Goal: Task Accomplishment & Management: Use online tool/utility

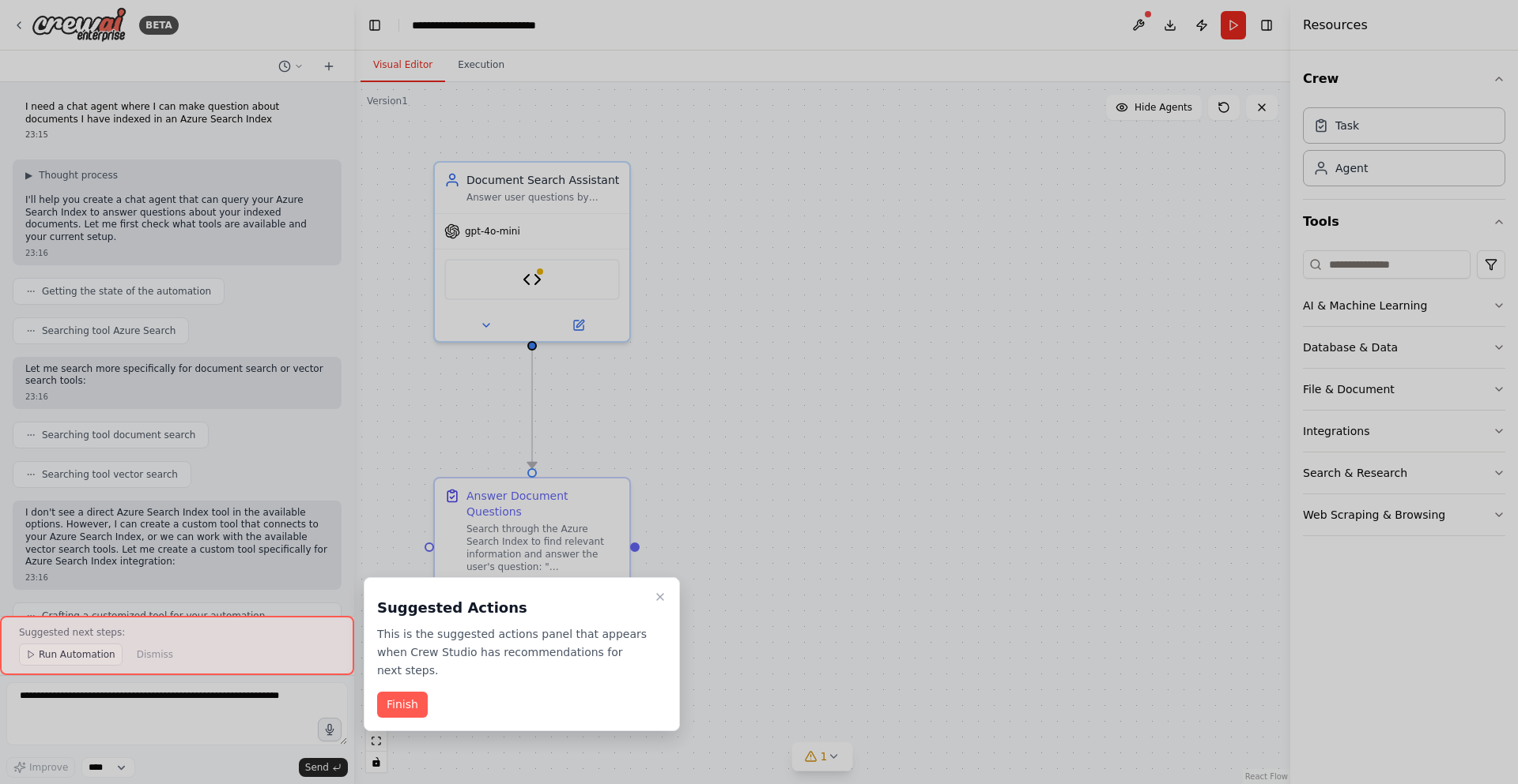
scroll to position [1115, 0]
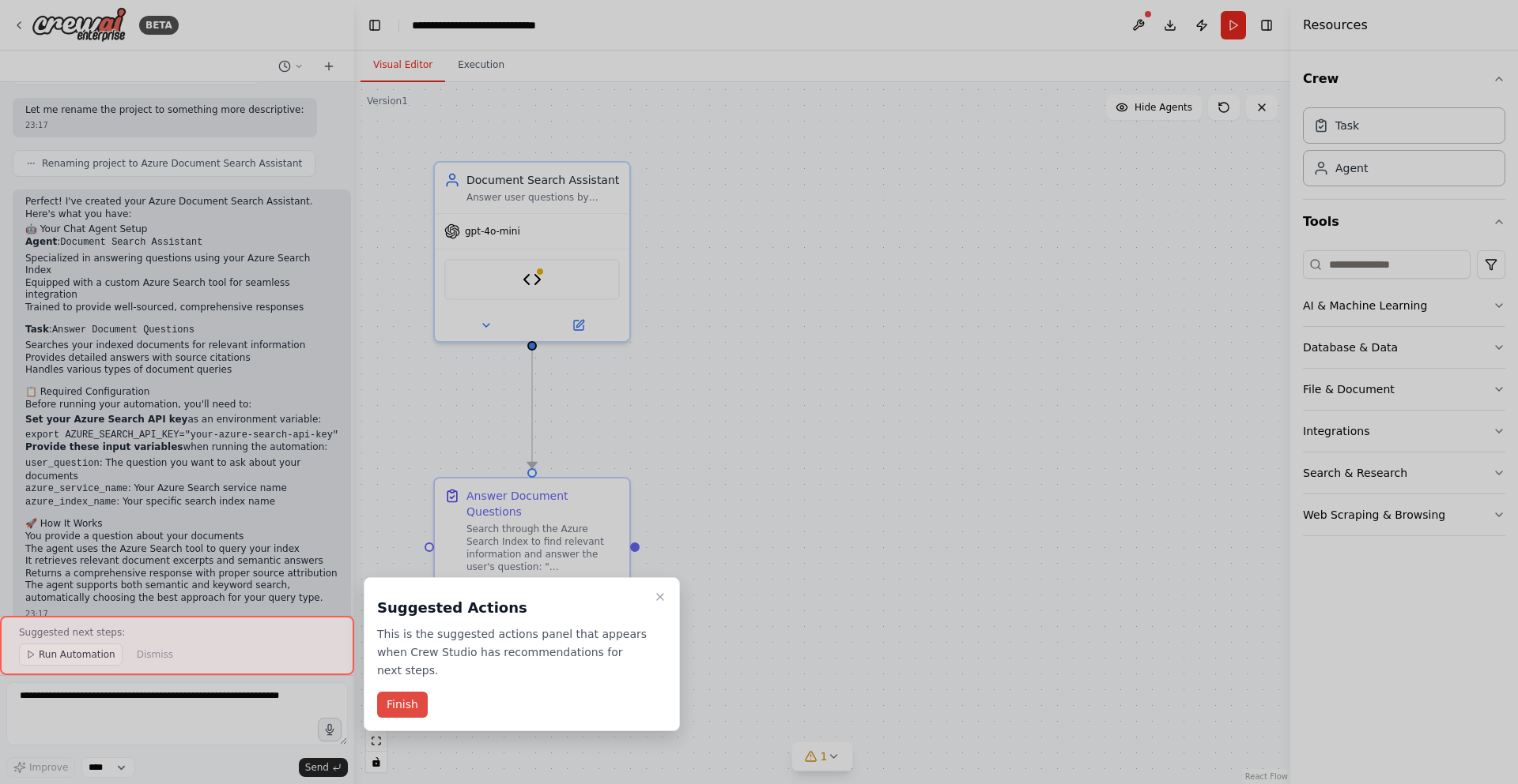
click at [408, 694] on button "Finish" at bounding box center [402, 705] width 51 height 26
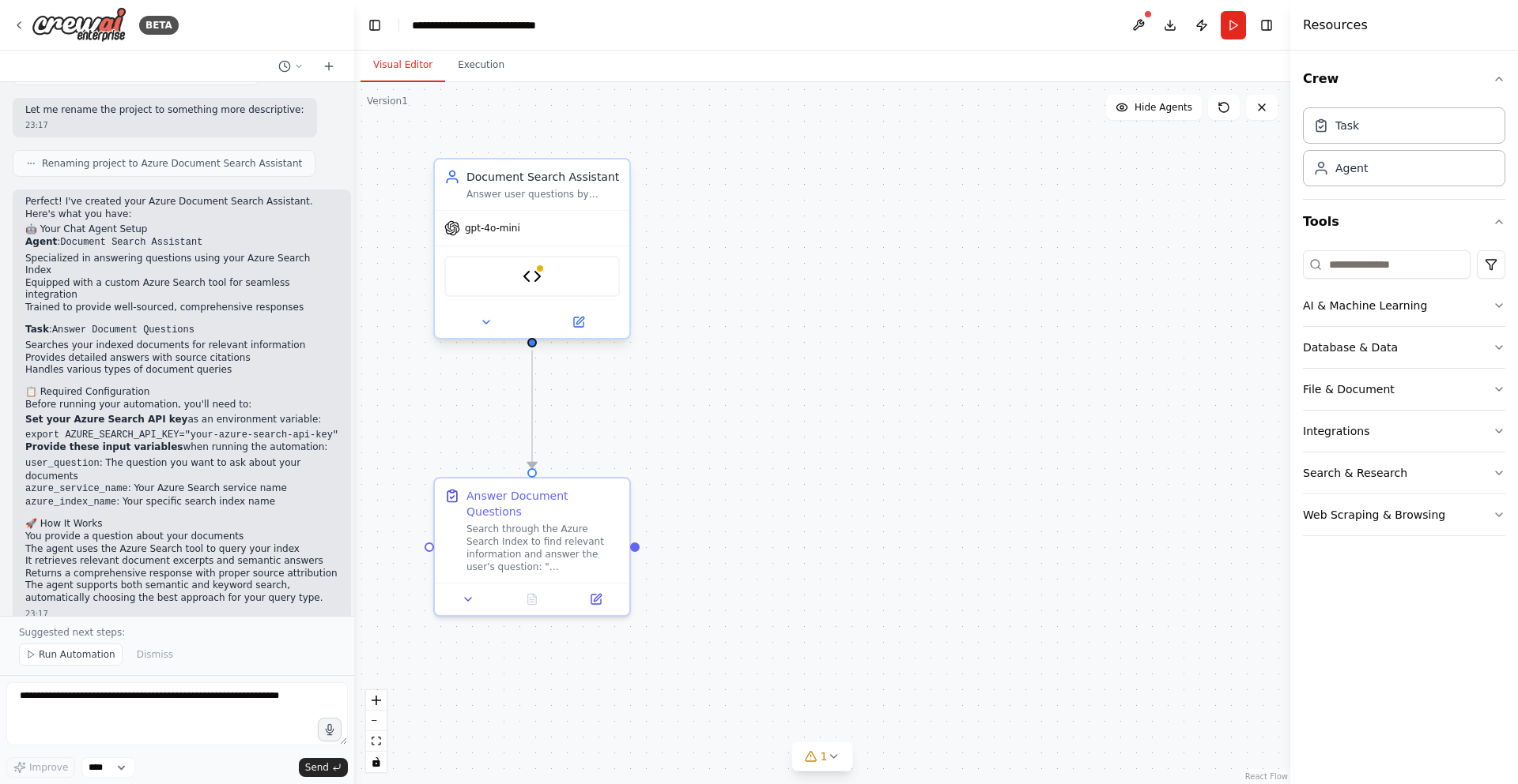
click at [493, 194] on div "Answer user questions by searching through indexed documents in Azure Search In…" at bounding box center [543, 194] width 154 height 12
click at [572, 520] on div "Search through the Azure Search Index to find relevant information and answer t…" at bounding box center [543, 545] width 154 height 51
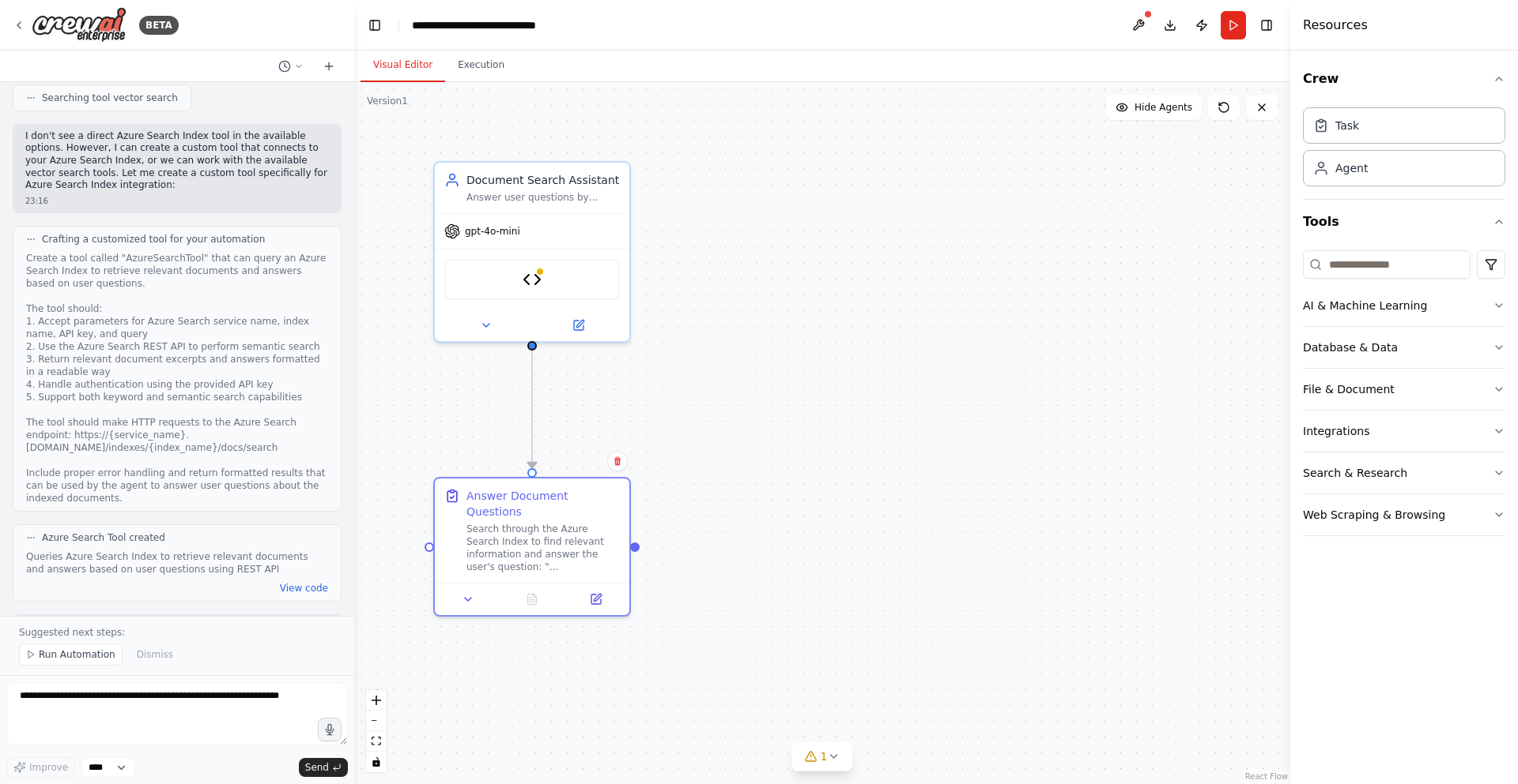
scroll to position [379, 0]
click at [546, 200] on div "Answer user questions by searching through indexed documents in Azure Search In…" at bounding box center [543, 194] width 154 height 12
click at [581, 327] on icon at bounding box center [578, 322] width 10 height 10
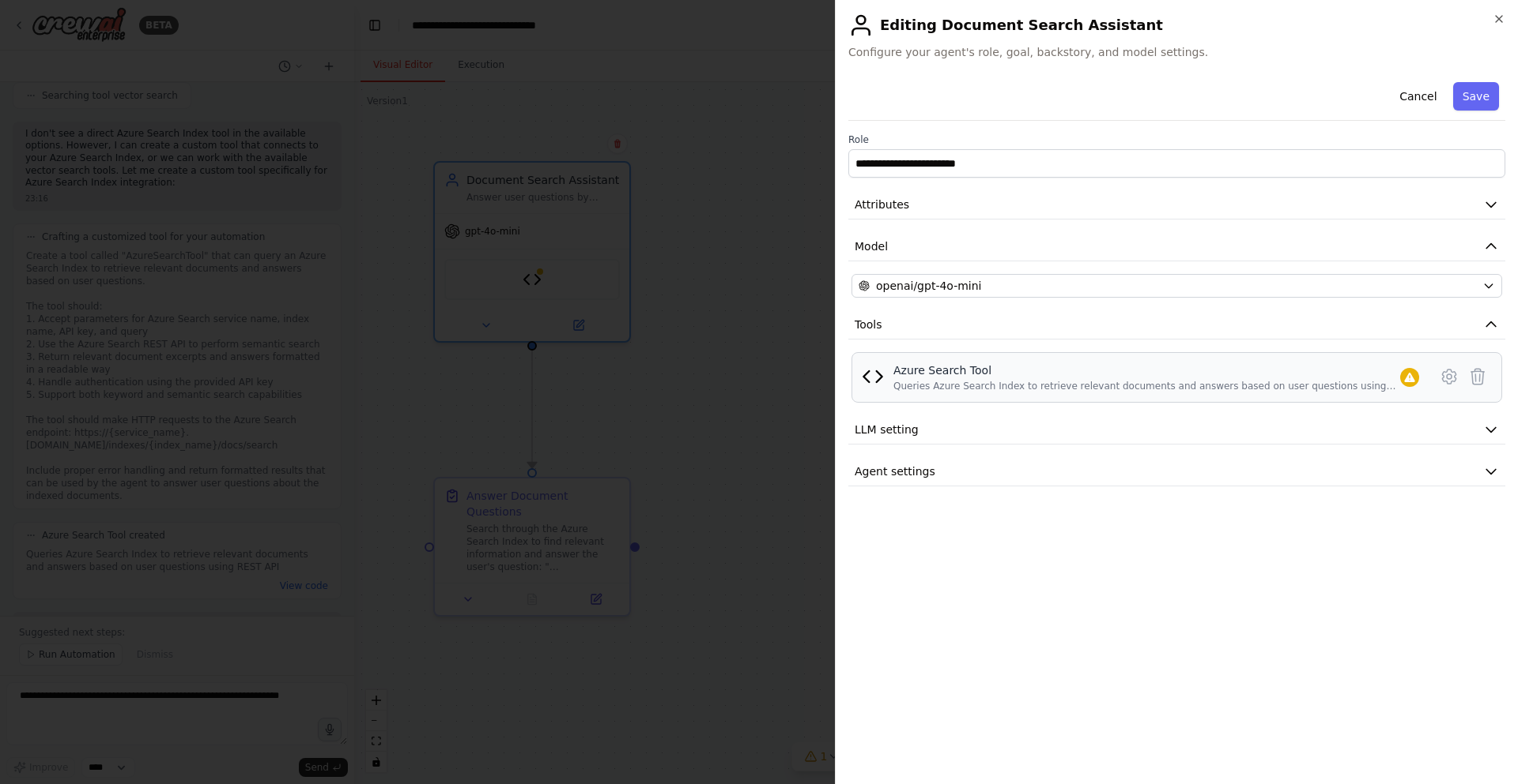
click at [1052, 382] on div "Queries Azure Search Index to retrieve relevant documents and answers based on …" at bounding box center [1146, 386] width 507 height 12
click at [1442, 374] on icon at bounding box center [1448, 377] width 13 height 14
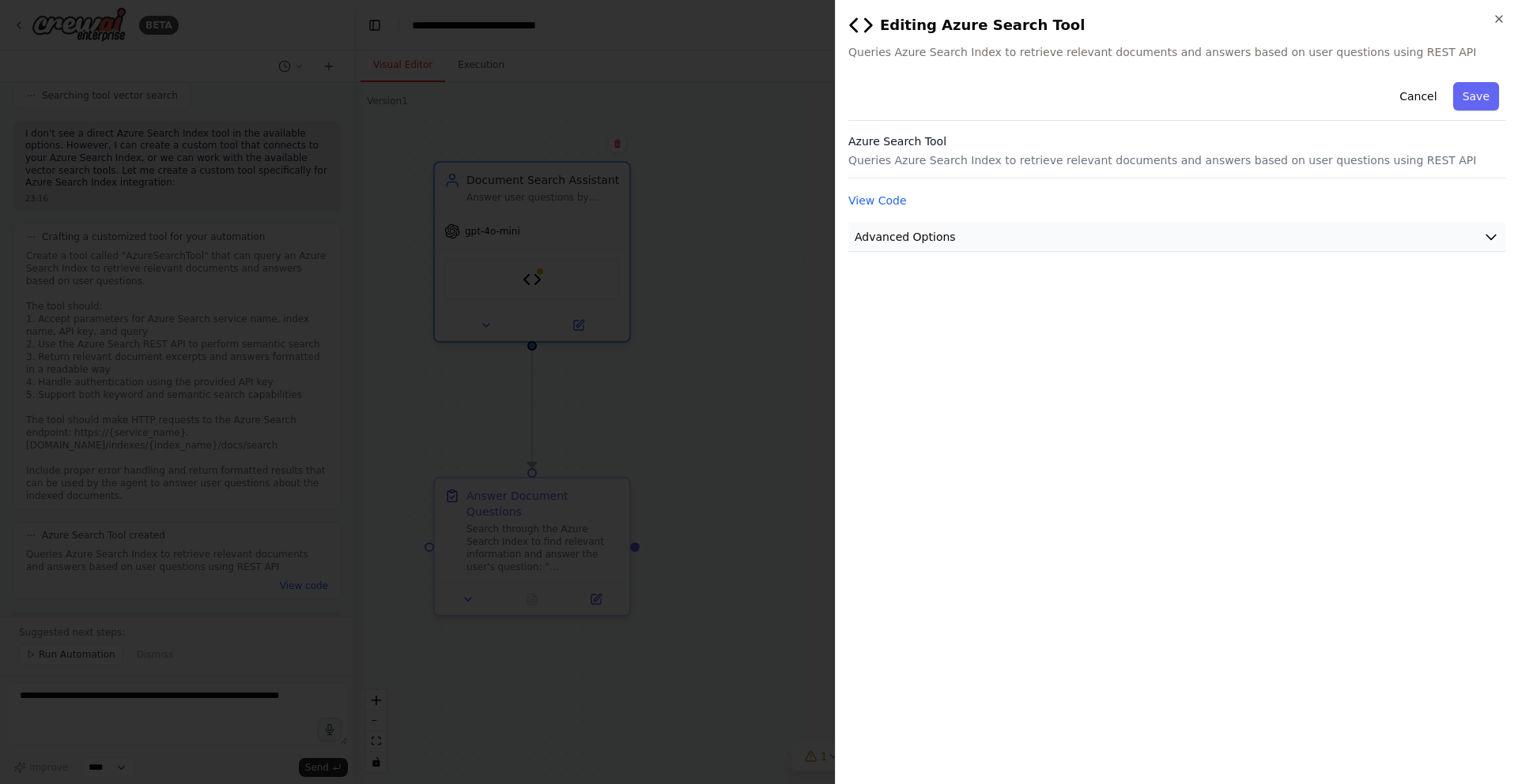
click at [905, 241] on span "Advanced Options" at bounding box center [905, 237] width 101 height 16
click at [956, 332] on input "text" at bounding box center [1176, 330] width 630 height 28
click at [888, 208] on button "View Code" at bounding box center [877, 201] width 59 height 16
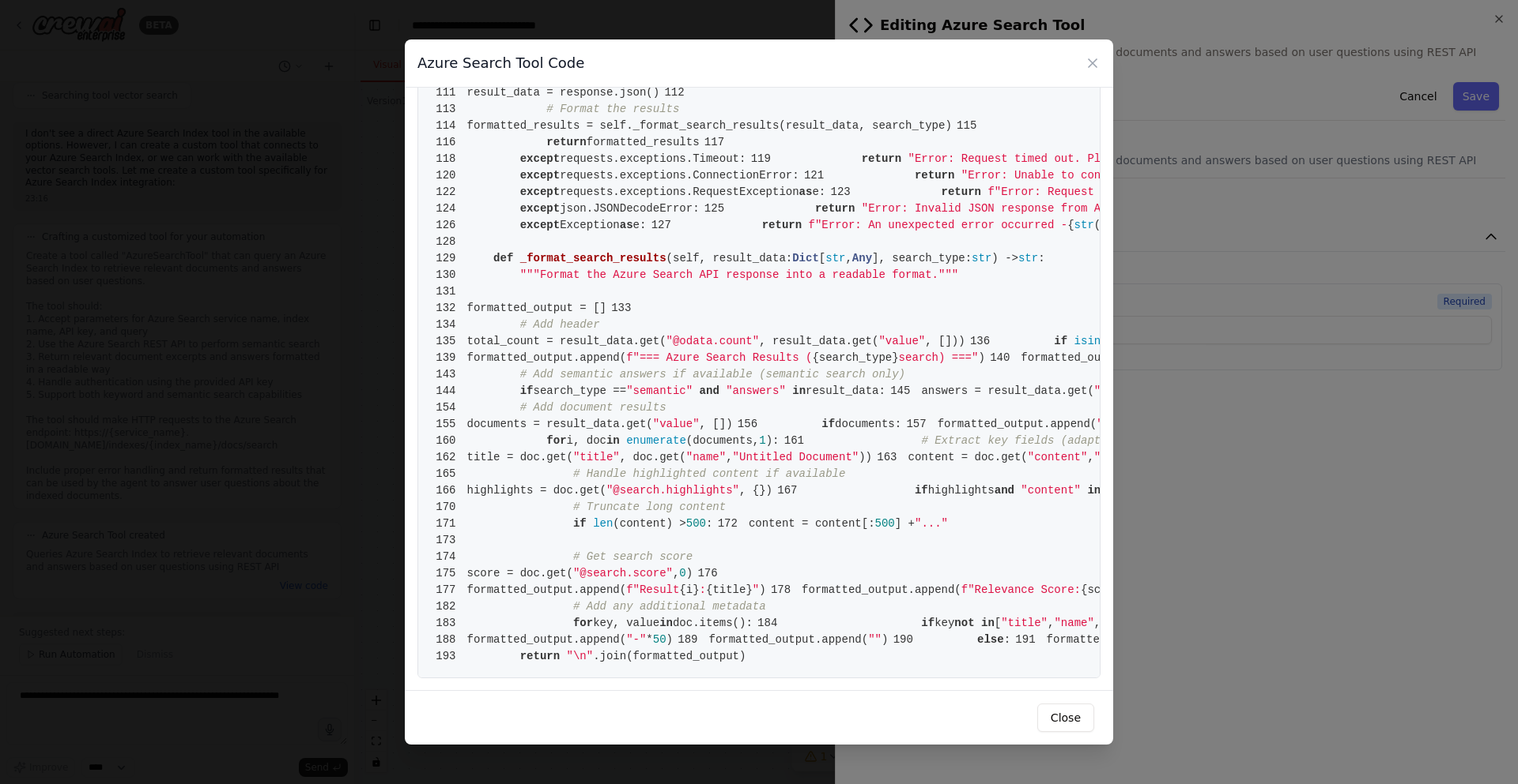
scroll to position [2559, 0]
click at [1073, 718] on button "Close" at bounding box center [1066, 718] width 57 height 28
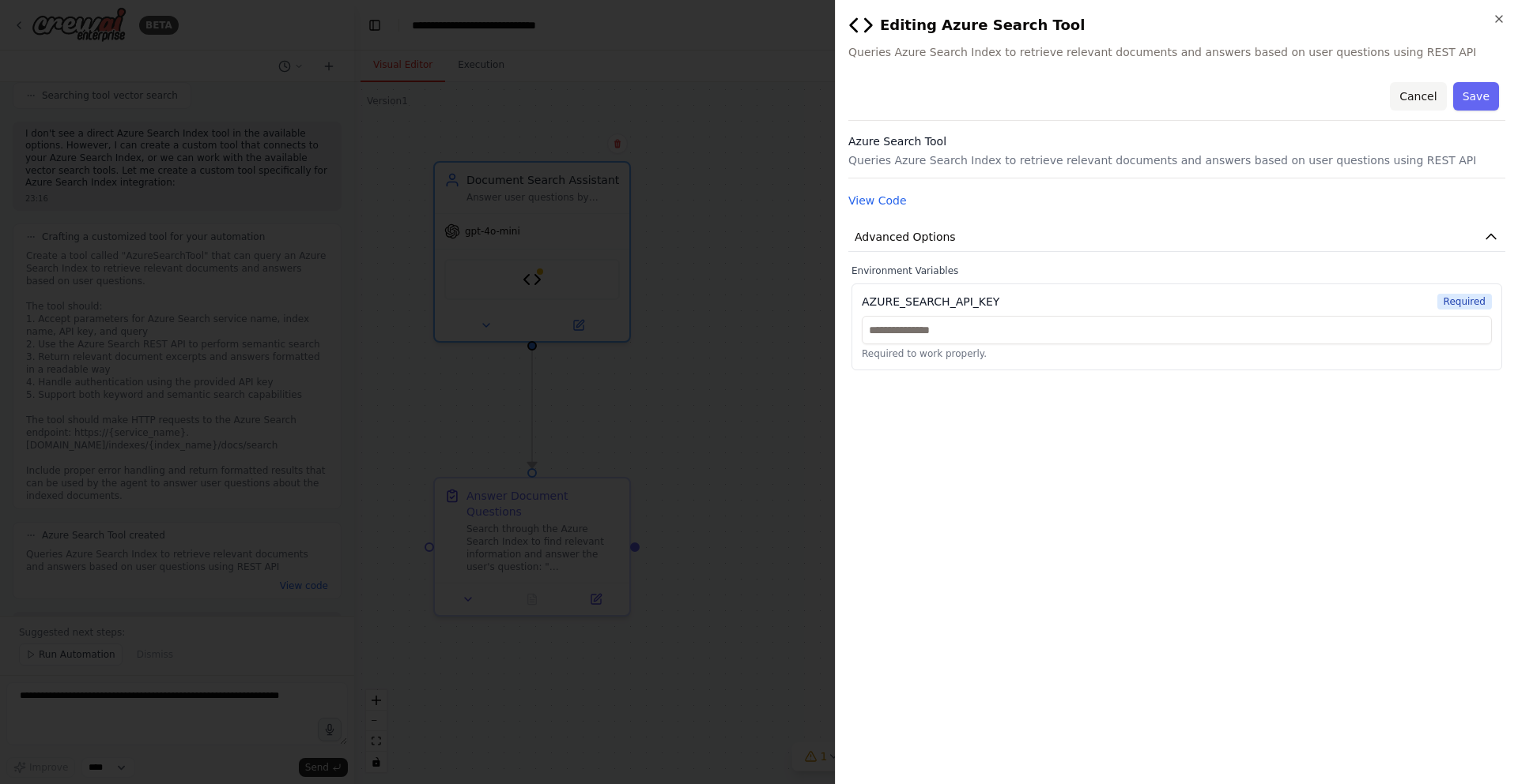
click at [1409, 98] on button "Cancel" at bounding box center [1418, 97] width 56 height 28
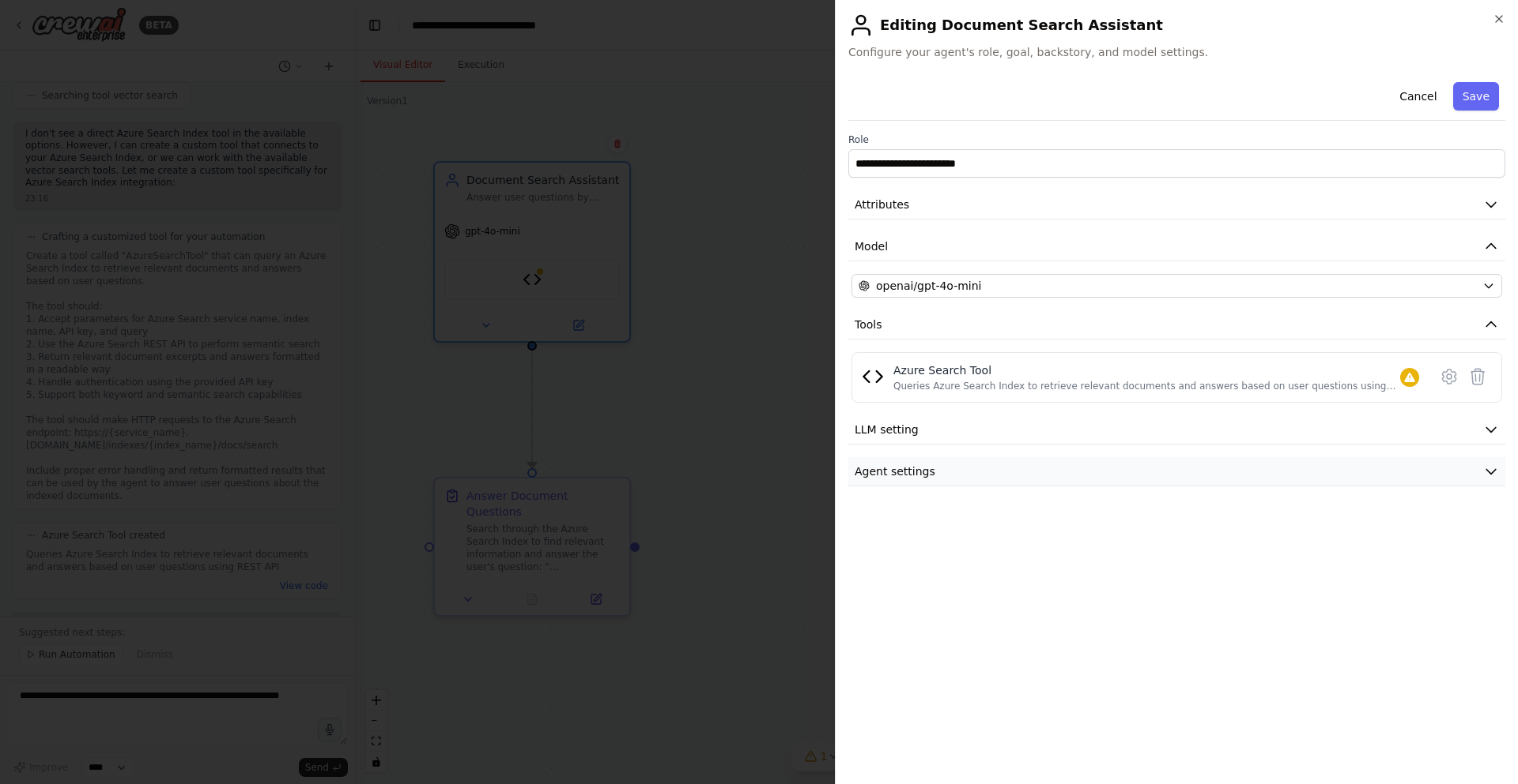
click at [1489, 477] on icon "button" at bounding box center [1491, 471] width 16 height 16
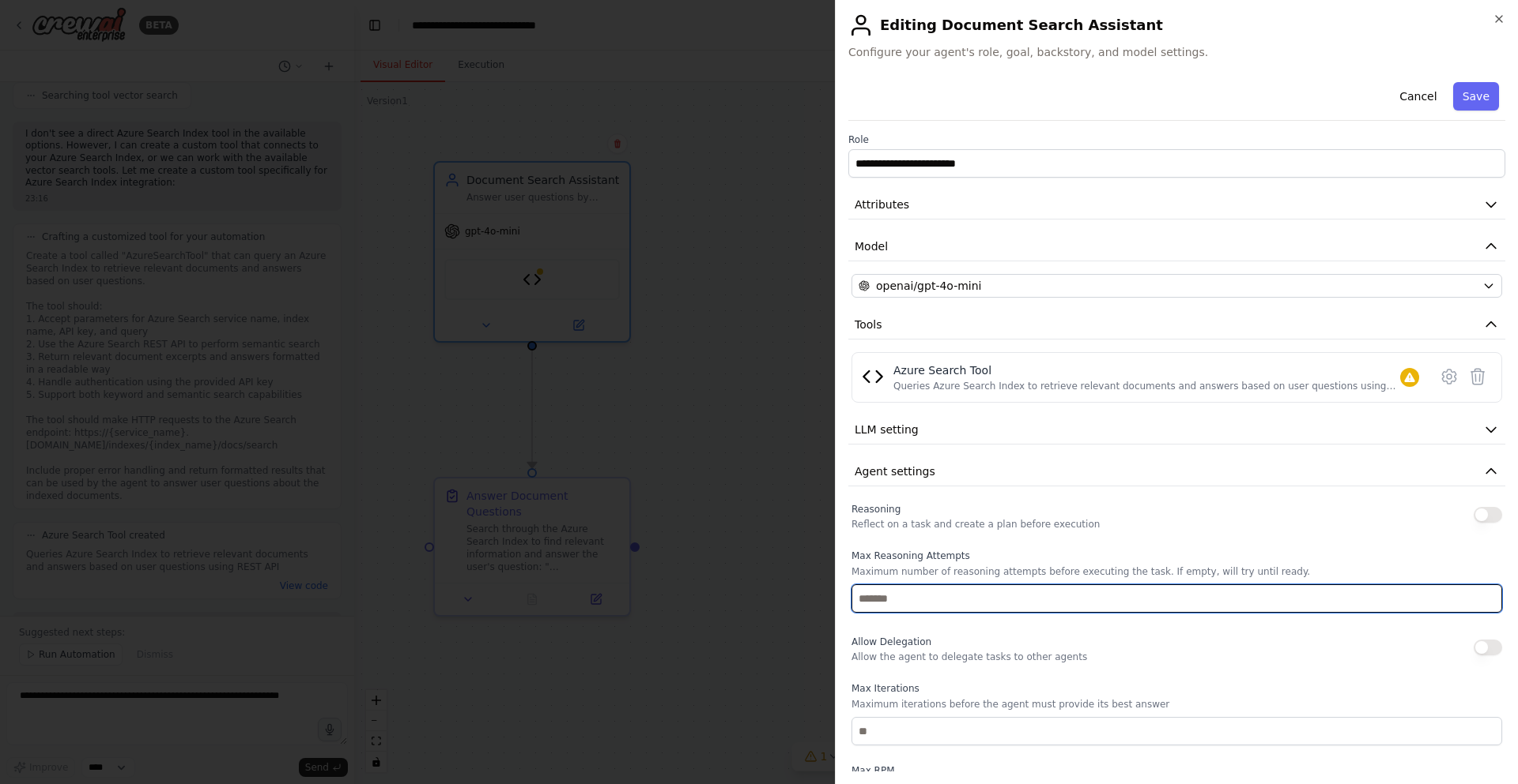
click at [972, 602] on input "number" at bounding box center [1176, 599] width 651 height 28
type input "*"
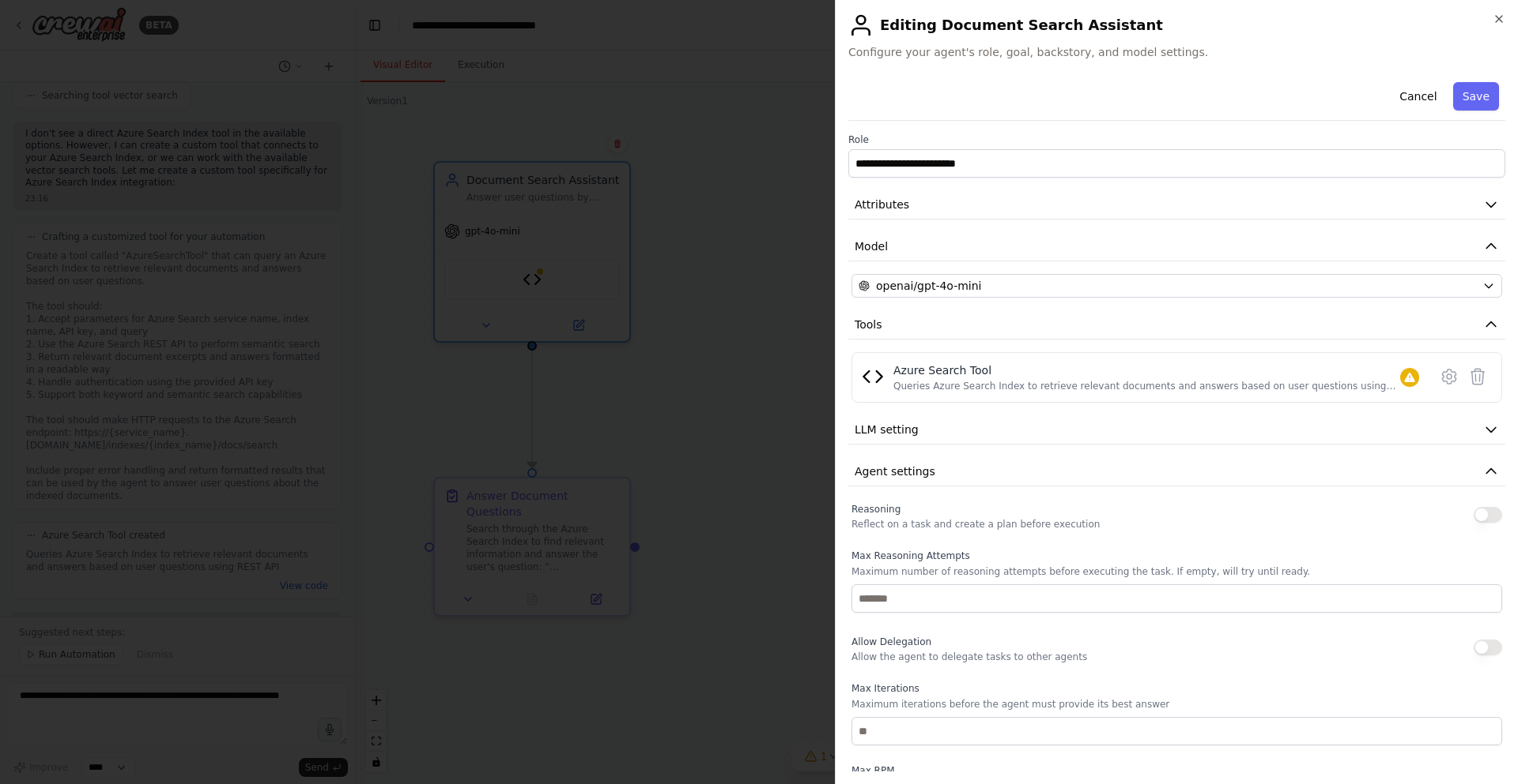
click at [1345, 679] on div "Reasoning Reflect on a task and create a plan before execution Max Reasoning At…" at bounding box center [1176, 705] width 651 height 411
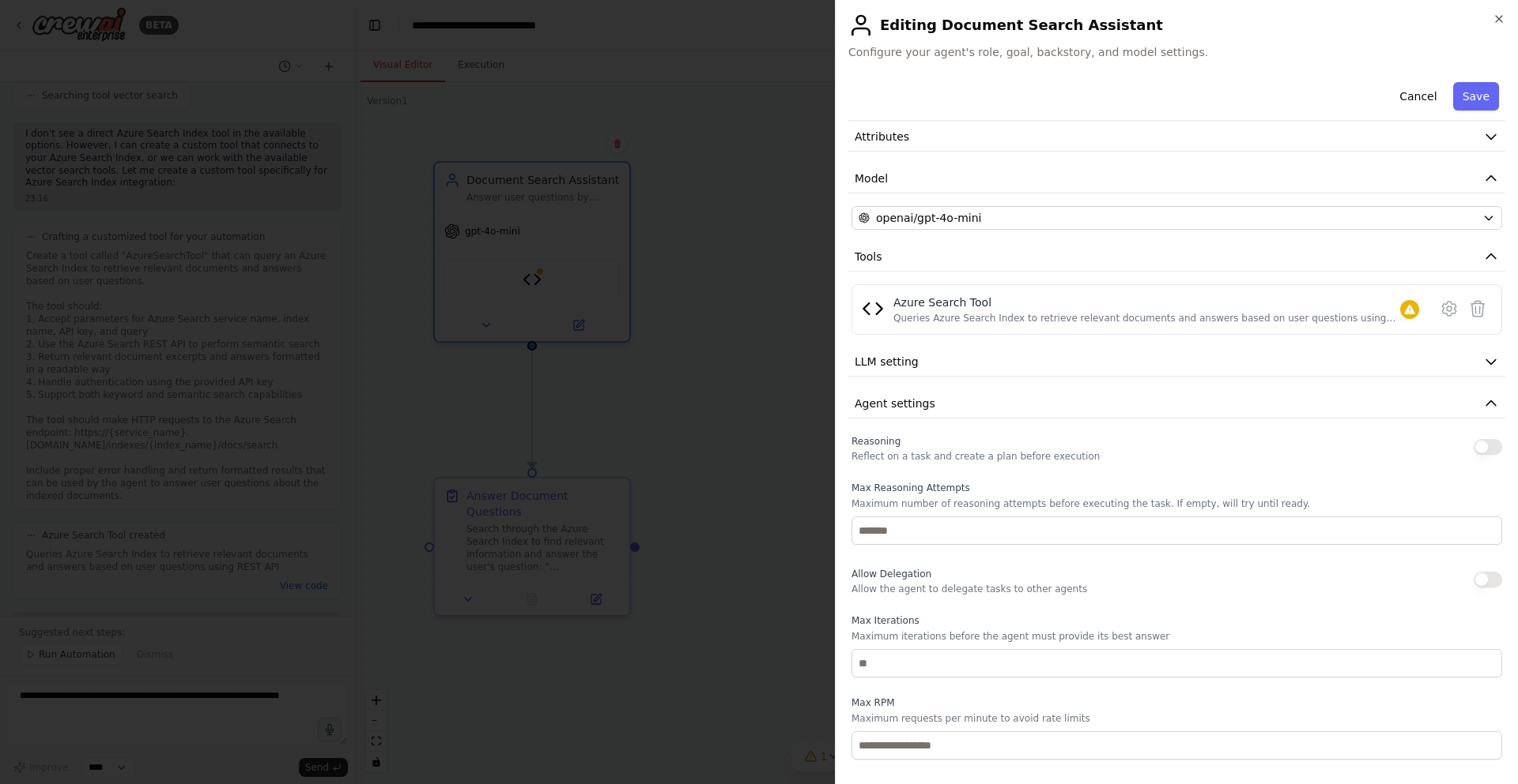
scroll to position [138, 0]
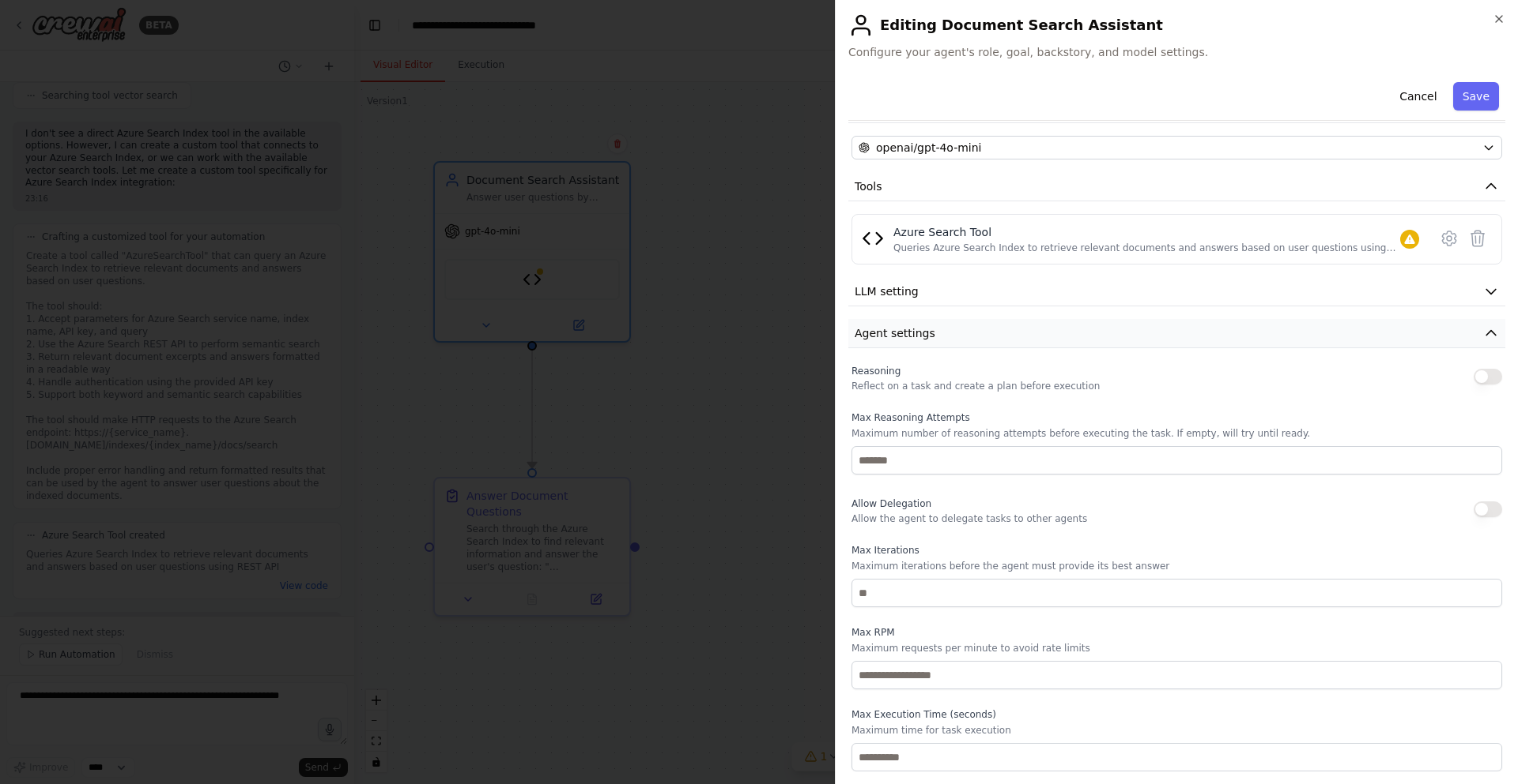
click at [1483, 334] on icon "button" at bounding box center [1491, 334] width 16 height 16
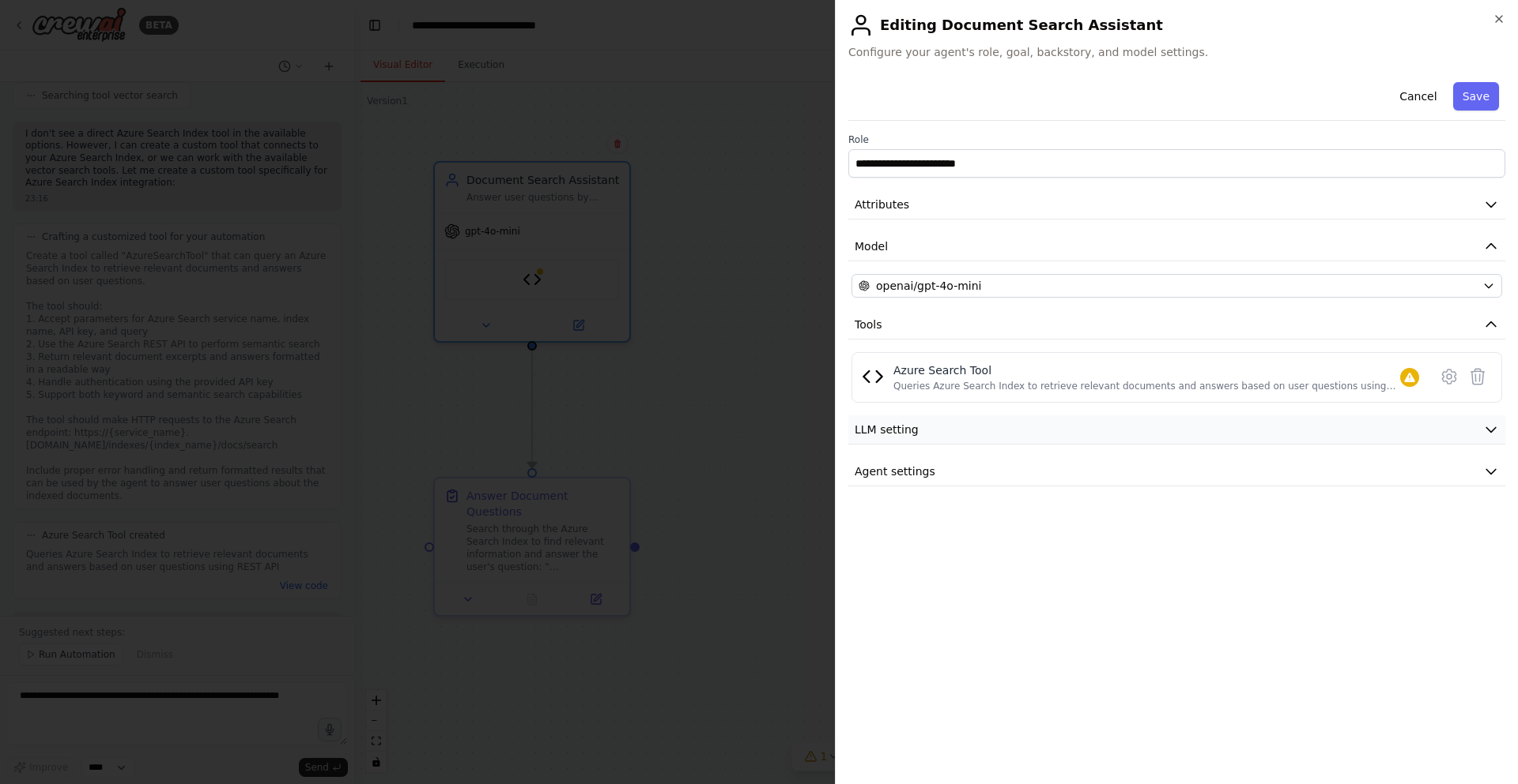
click at [1487, 427] on icon "button" at bounding box center [1491, 429] width 16 height 16
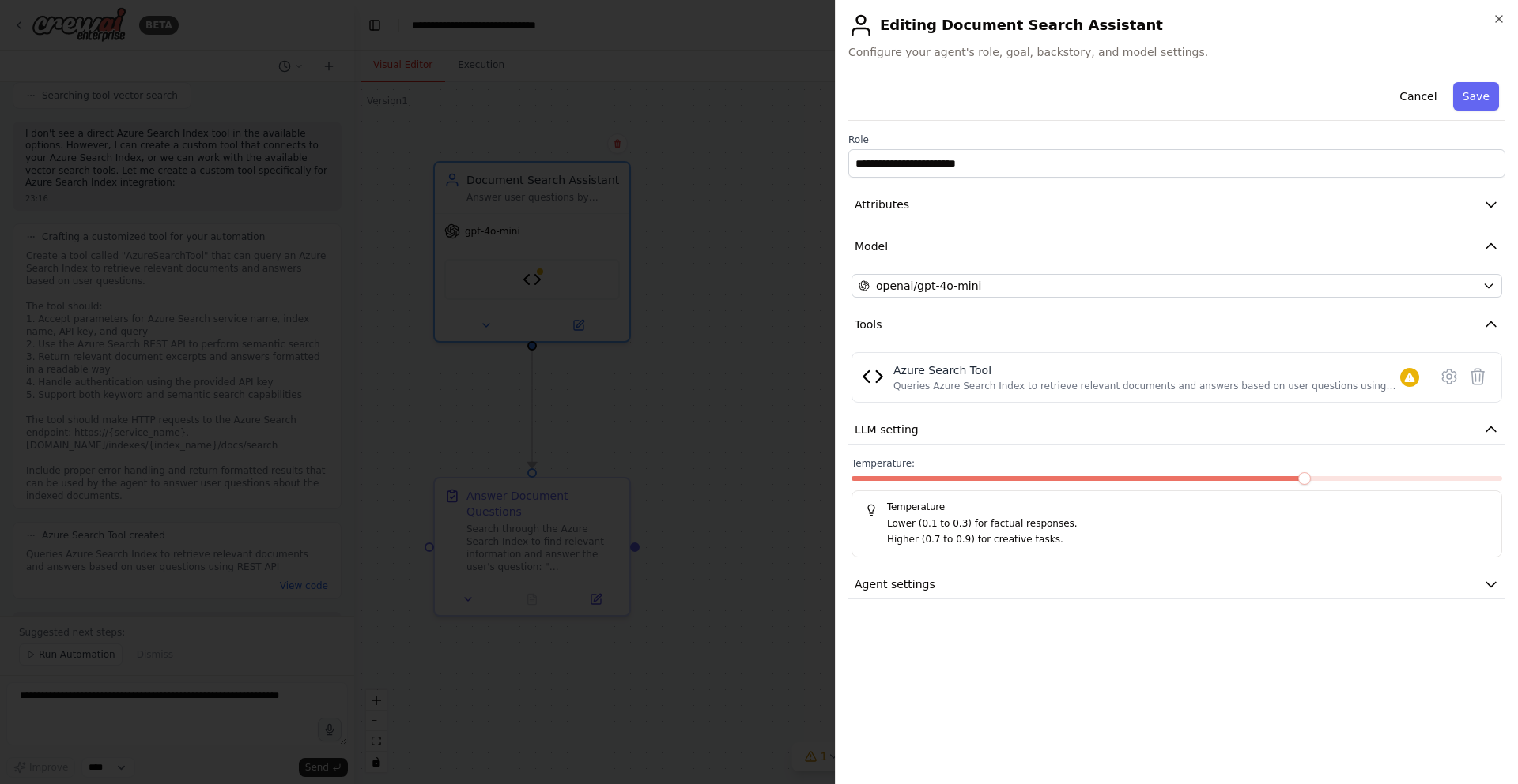
click at [1018, 524] on p "Lower (0.1 to 0.3) for factual responses." at bounding box center [1188, 524] width 602 height 16
click at [1487, 426] on icon "button" at bounding box center [1491, 429] width 16 height 16
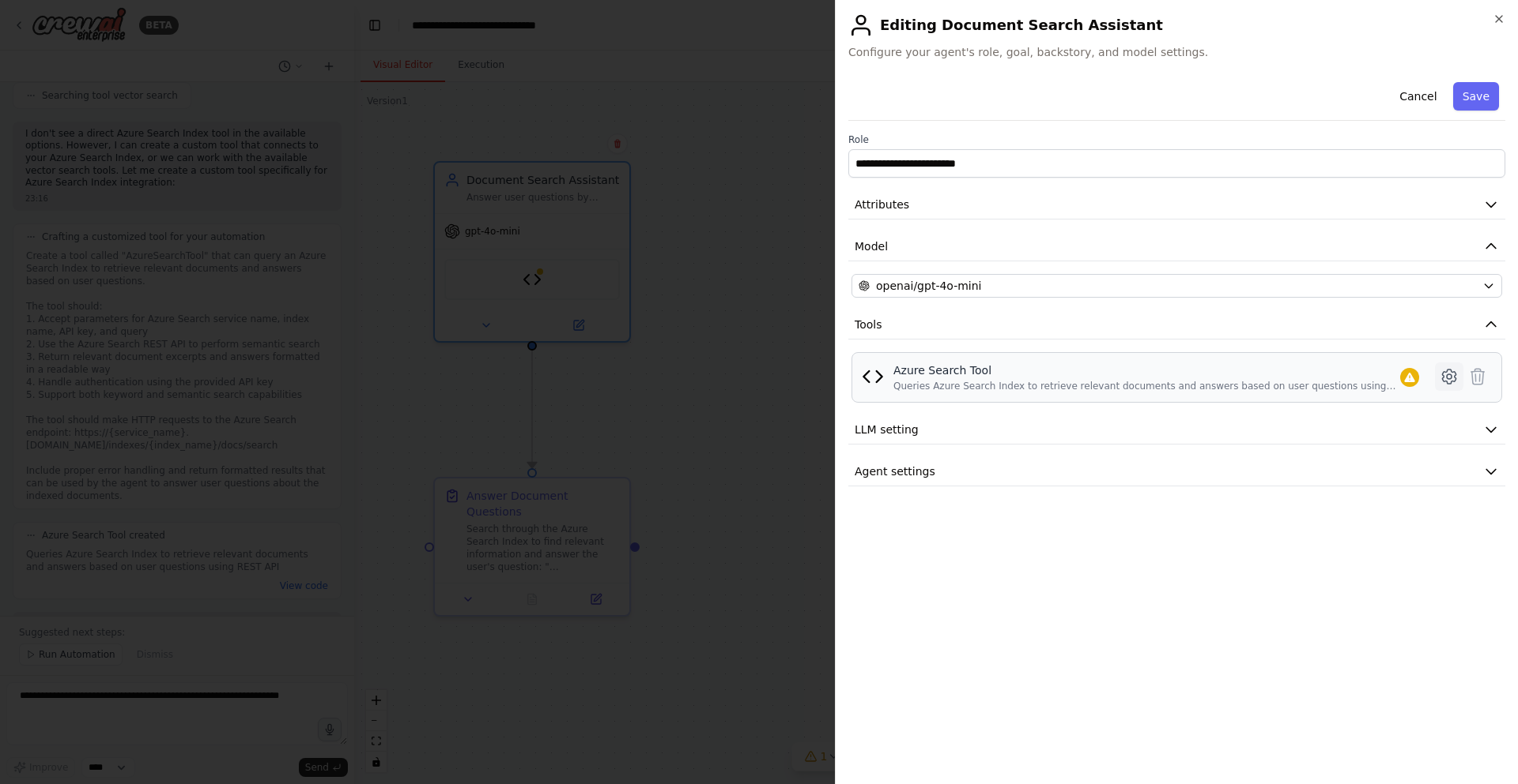
click at [1448, 384] on icon at bounding box center [1448, 377] width 13 height 14
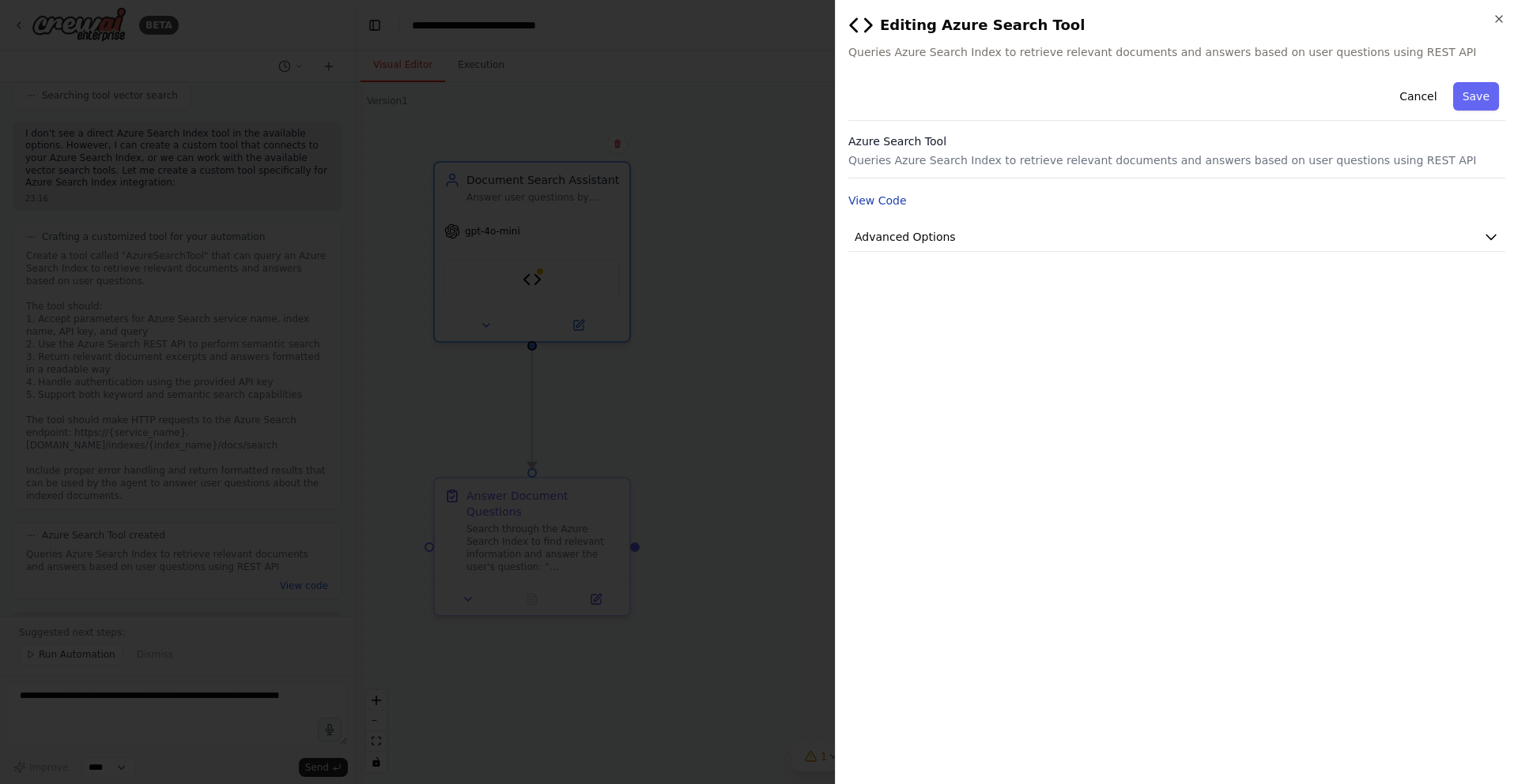
click at [888, 201] on button "View Code" at bounding box center [877, 201] width 59 height 16
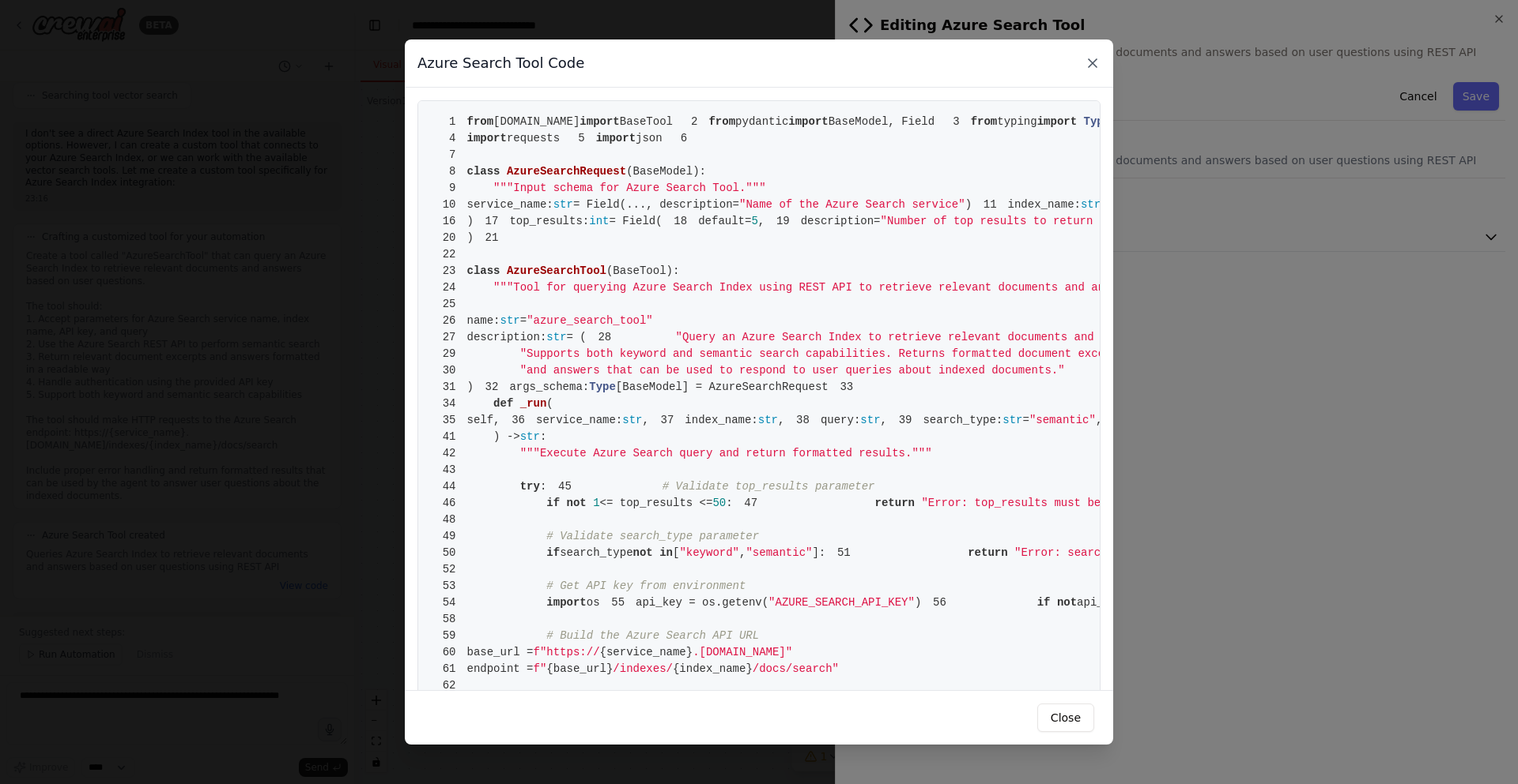
click at [1091, 67] on icon at bounding box center [1093, 63] width 16 height 16
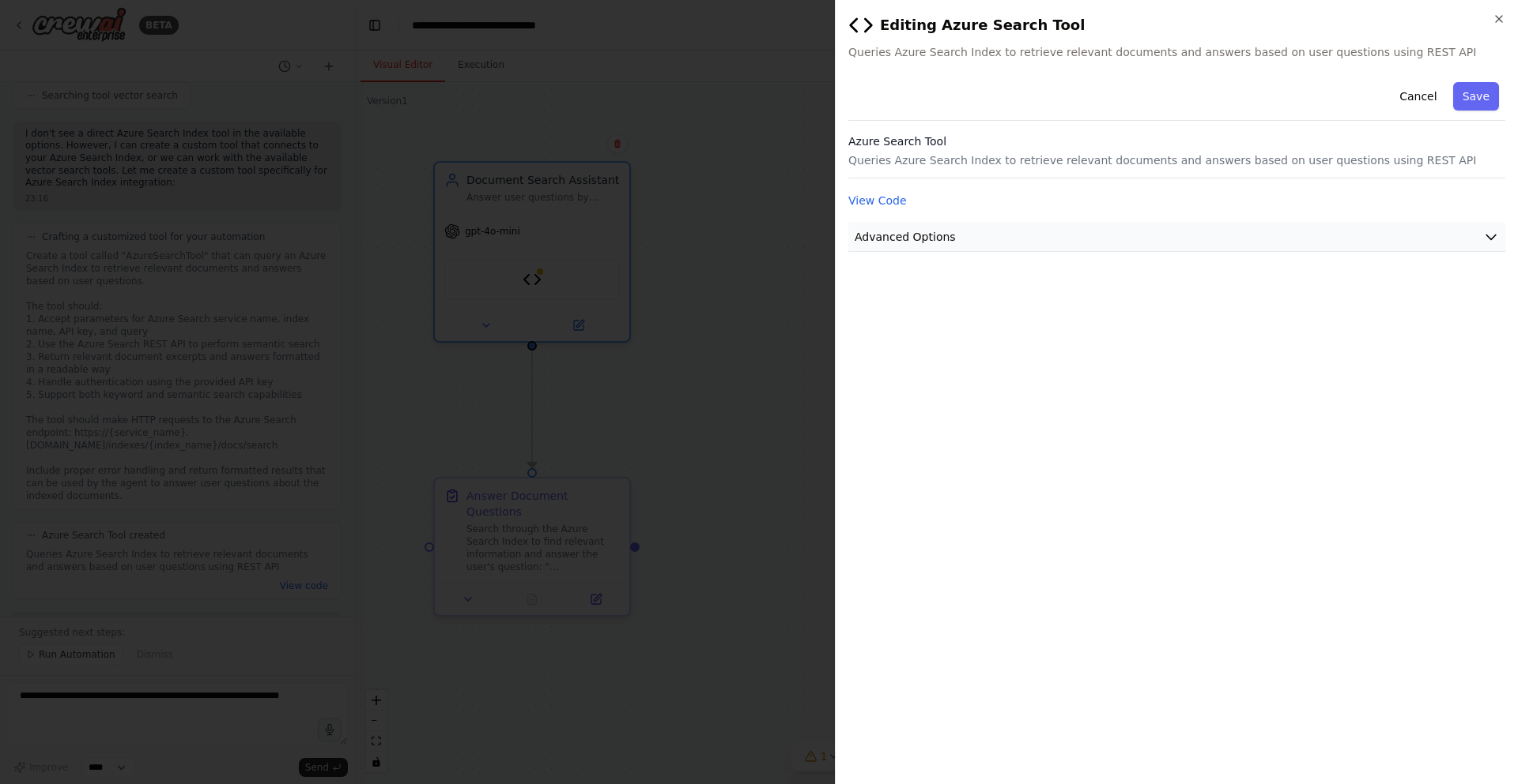
click at [1487, 237] on icon "button" at bounding box center [1491, 237] width 10 height 4
click at [1069, 327] on input "text" at bounding box center [1176, 330] width 630 height 28
click at [1069, 327] on input "text" at bounding box center [1176, 330] width 630 height 28
paste input "**********"
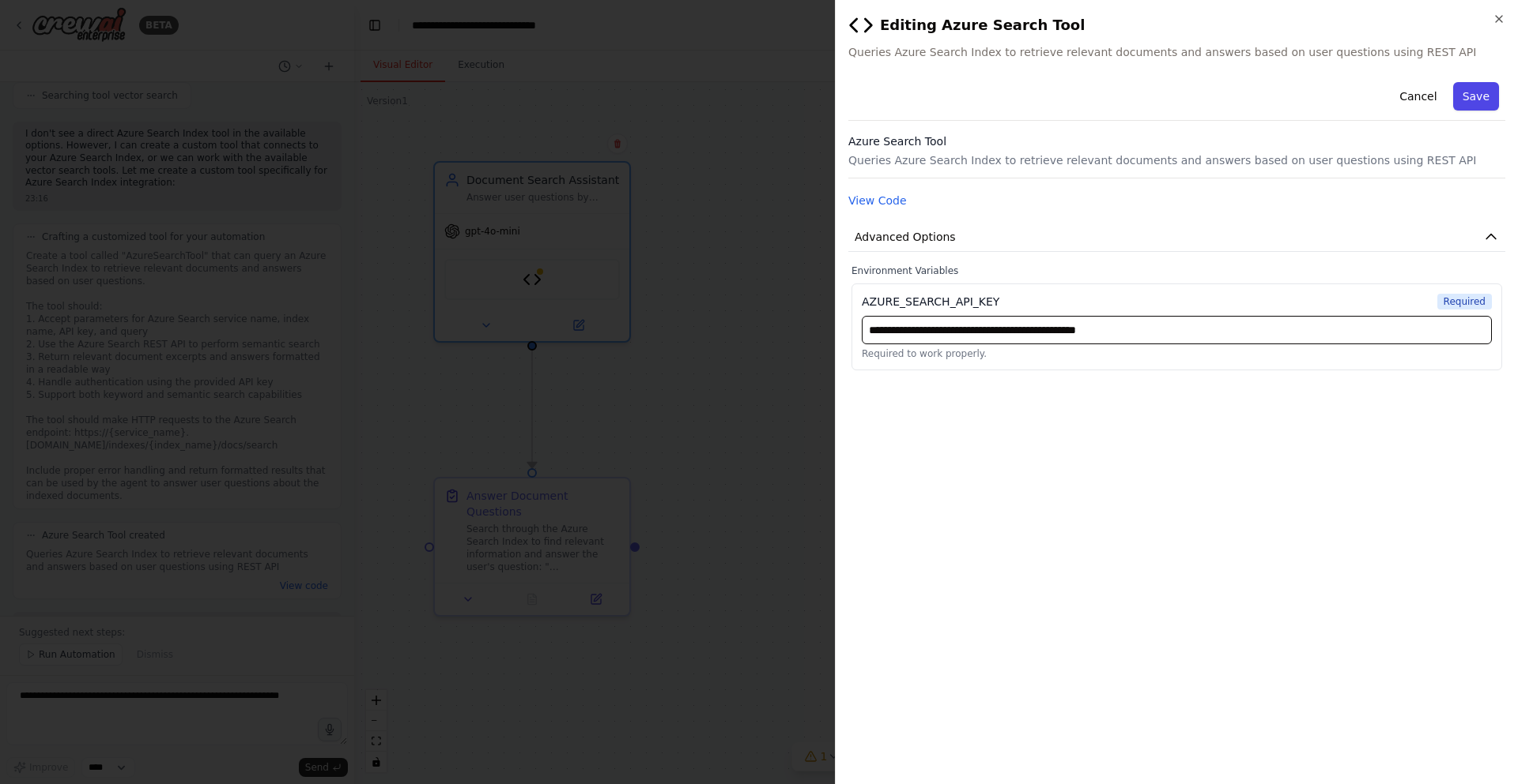
type input "**********"
click at [1485, 104] on button "Save" at bounding box center [1476, 97] width 46 height 28
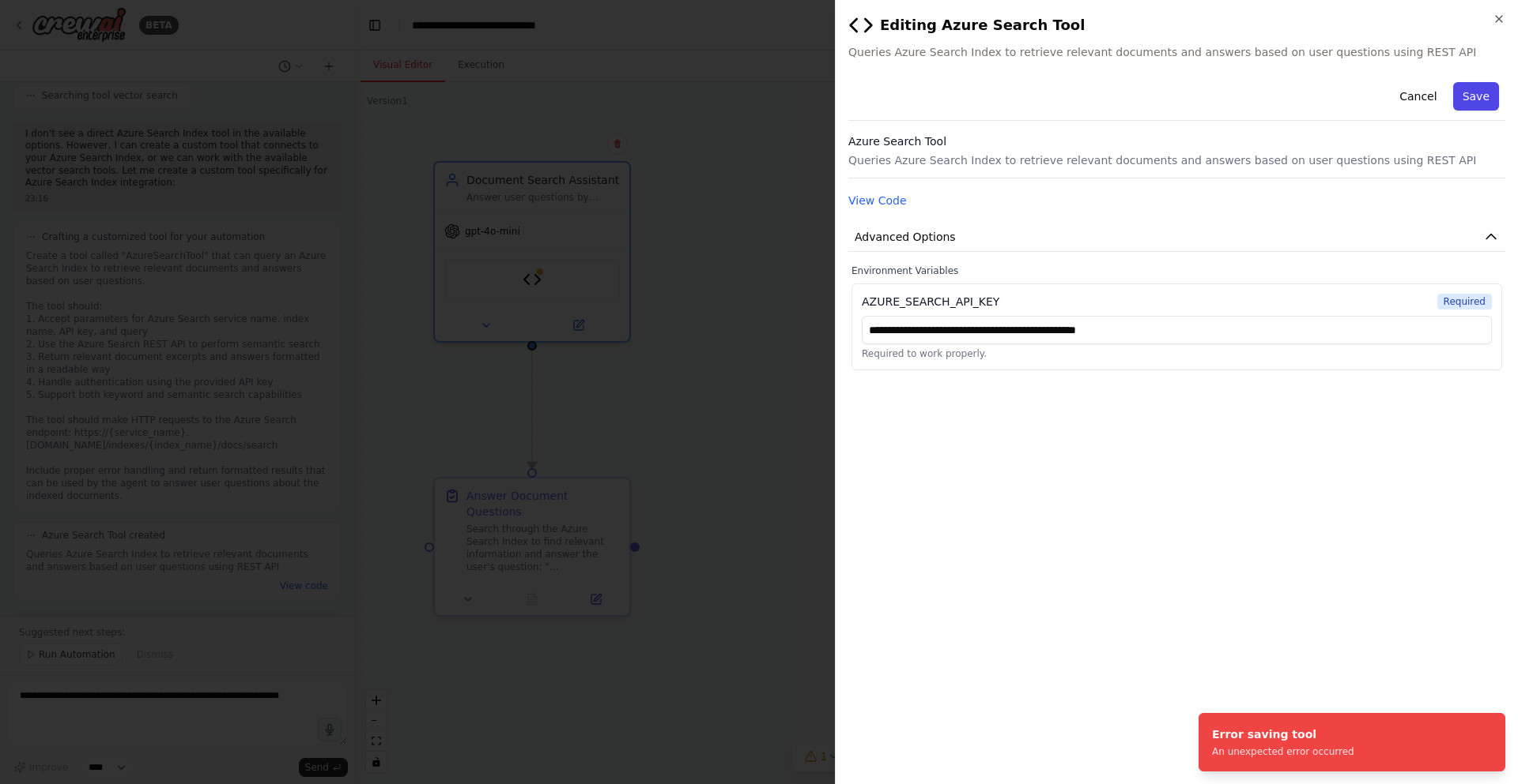
click at [1471, 98] on button "Save" at bounding box center [1476, 97] width 46 height 28
click at [1501, 18] on icon "button" at bounding box center [1499, 18] width 12 height 12
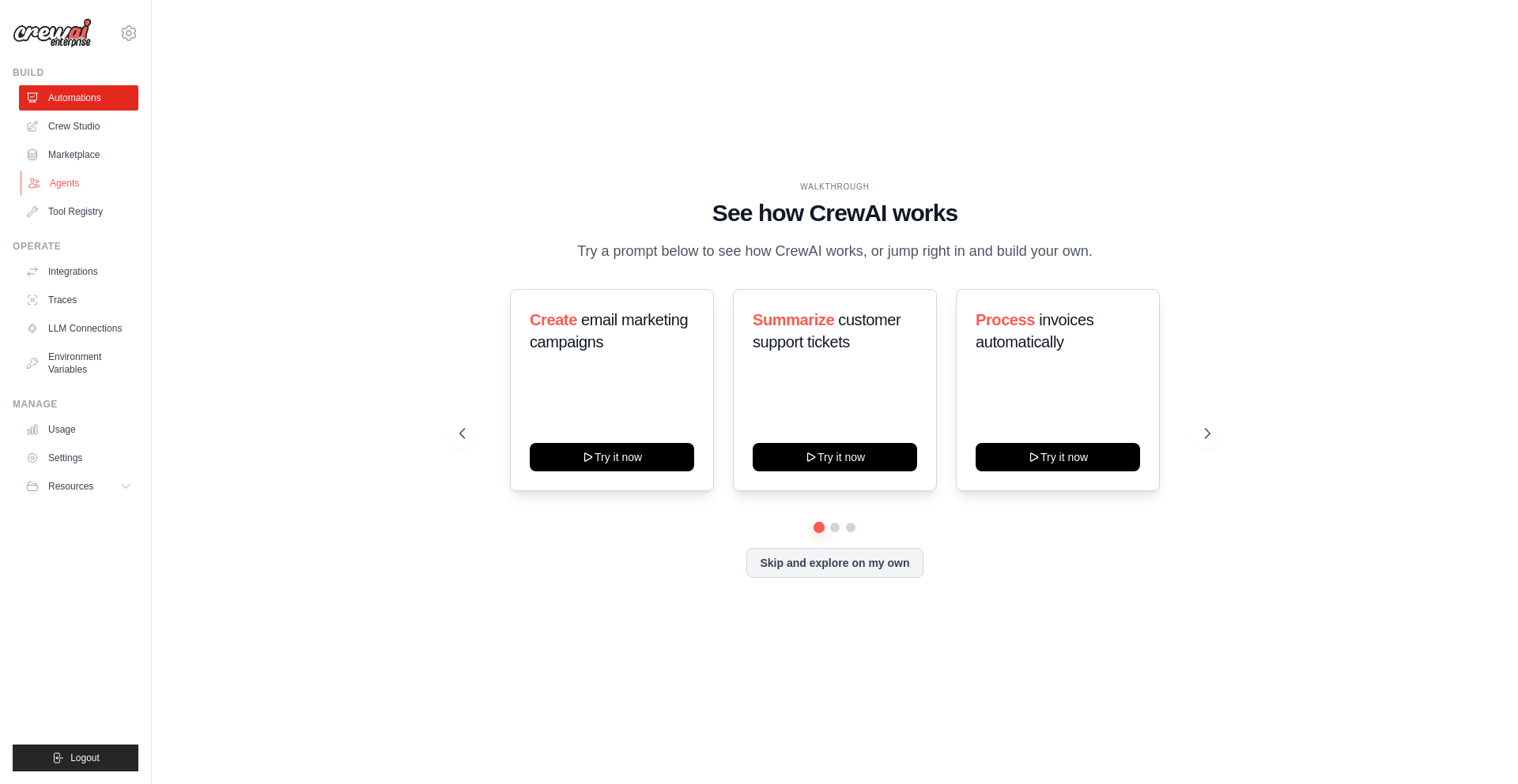
click at [68, 177] on link "Agents" at bounding box center [80, 183] width 119 height 25
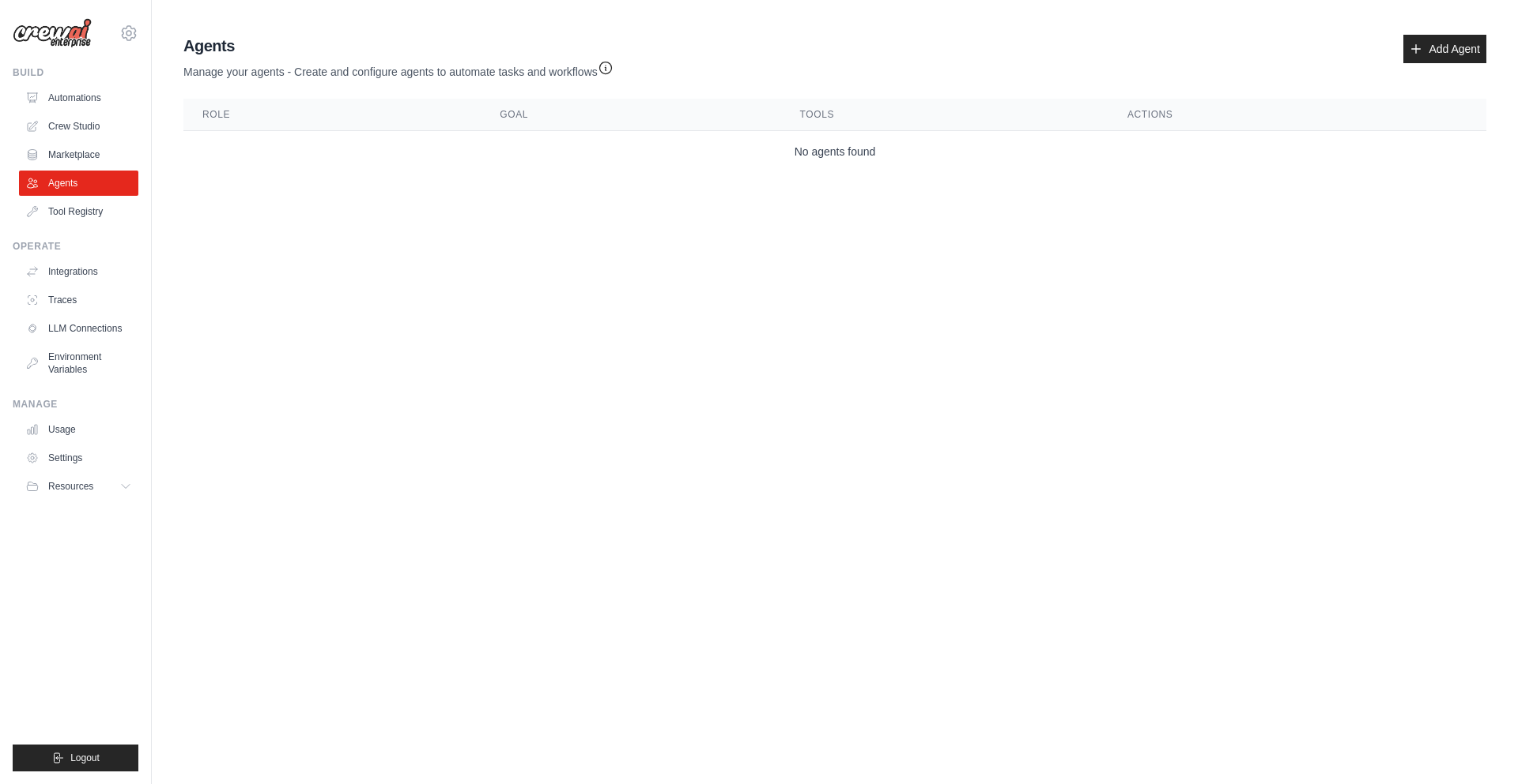
click at [213, 113] on th "Role" at bounding box center [332, 114] width 297 height 32
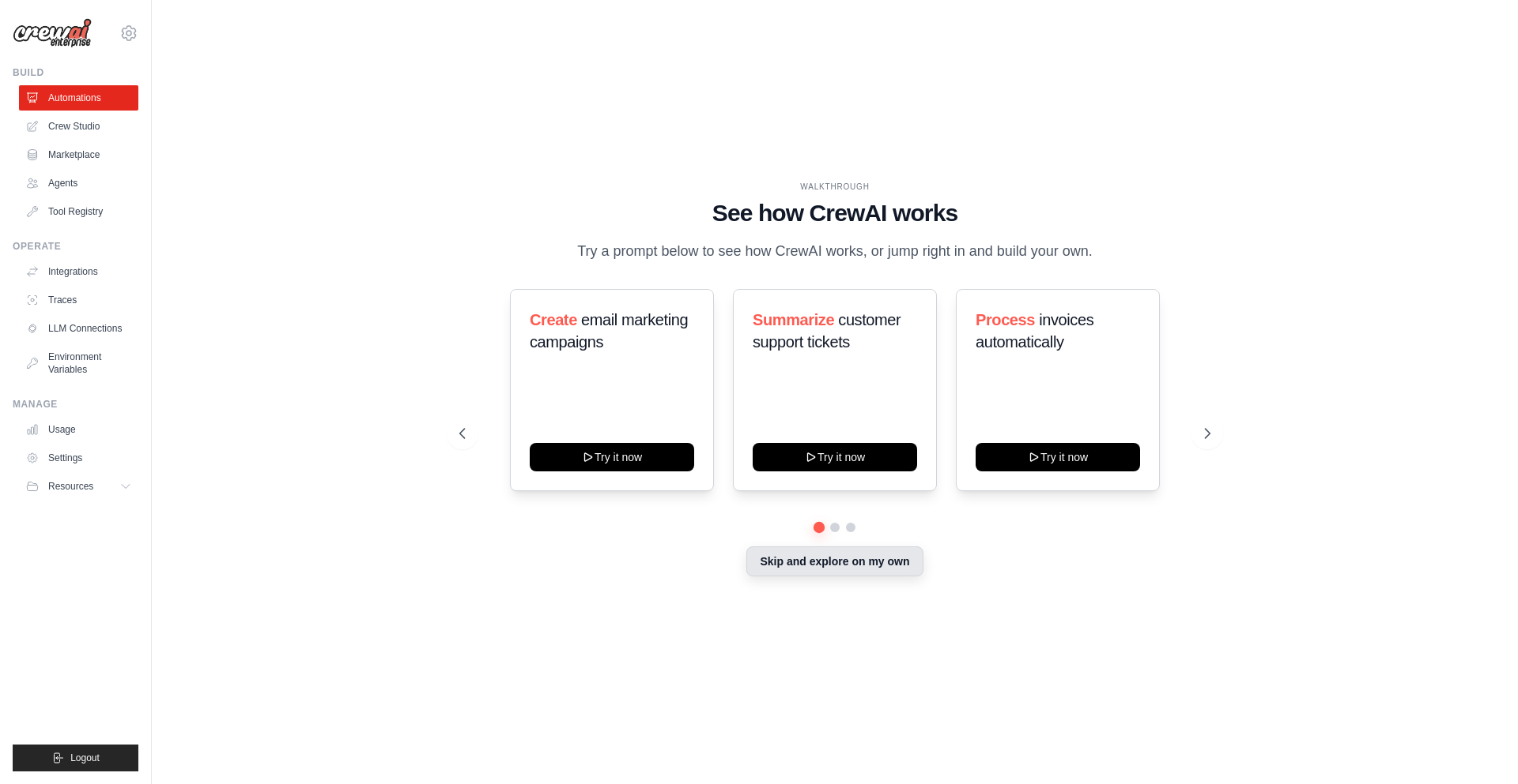
click at [835, 569] on button "Skip and explore on my own" at bounding box center [834, 562] width 177 height 30
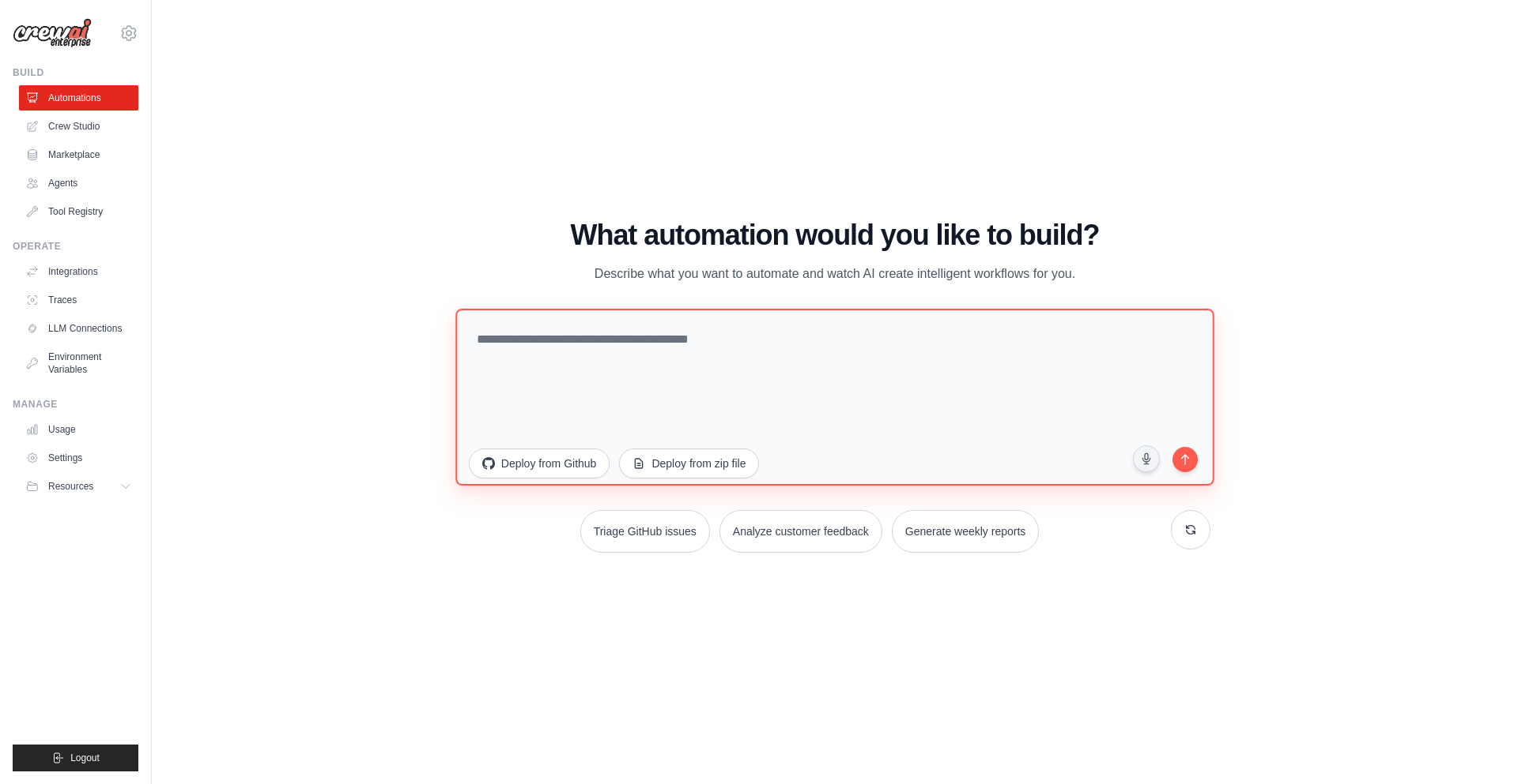
click at [611, 345] on textarea at bounding box center [835, 397] width 759 height 177
type textarea "**********"
